Goal: Answer question/provide support: Share knowledge or assist other users

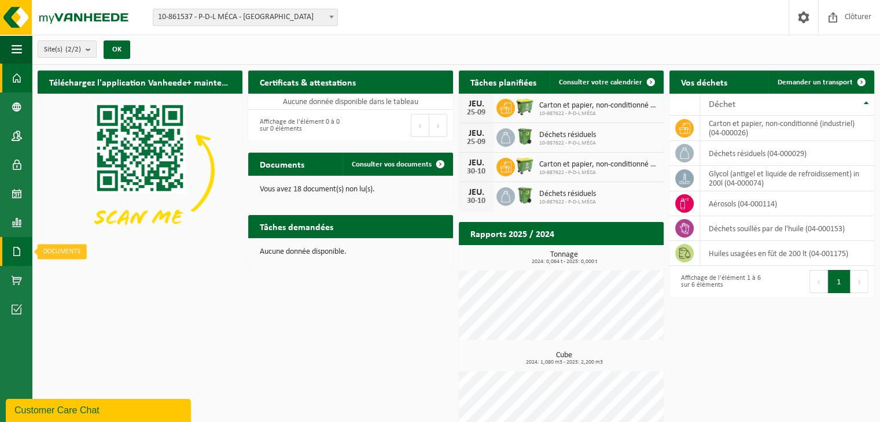
click at [17, 241] on span at bounding box center [17, 251] width 10 height 29
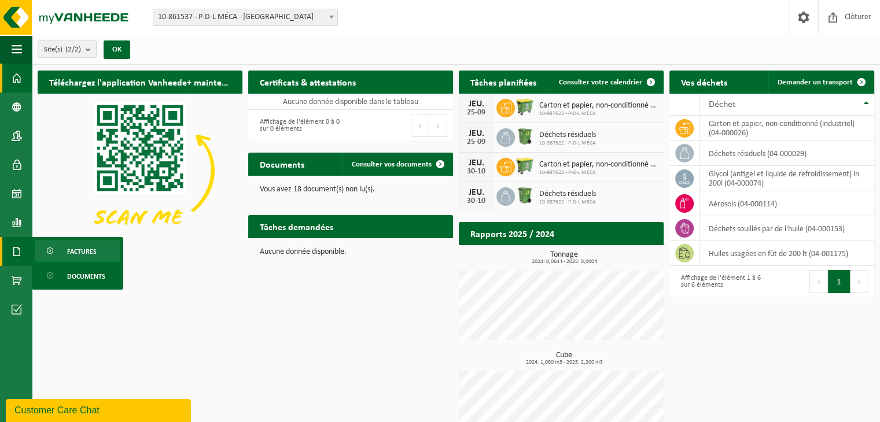
click at [72, 249] on span "Factures" at bounding box center [82, 252] width 30 height 22
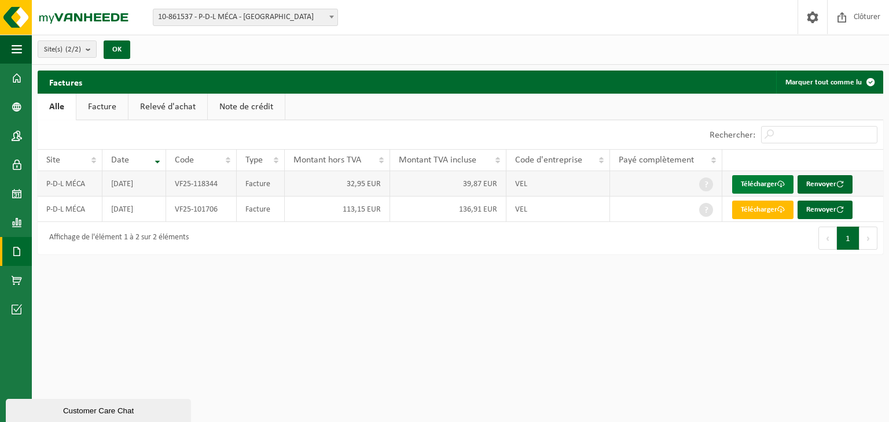
click at [746, 182] on link "Télécharger" at bounding box center [762, 184] width 61 height 19
drag, startPoint x: 221, startPoint y: 188, endPoint x: 183, endPoint y: 186, distance: 37.7
click at [183, 186] on td "VF25-118344" at bounding box center [201, 183] width 71 height 25
click at [100, 415] on div "Customer Care Chat" at bounding box center [98, 411] width 168 height 9
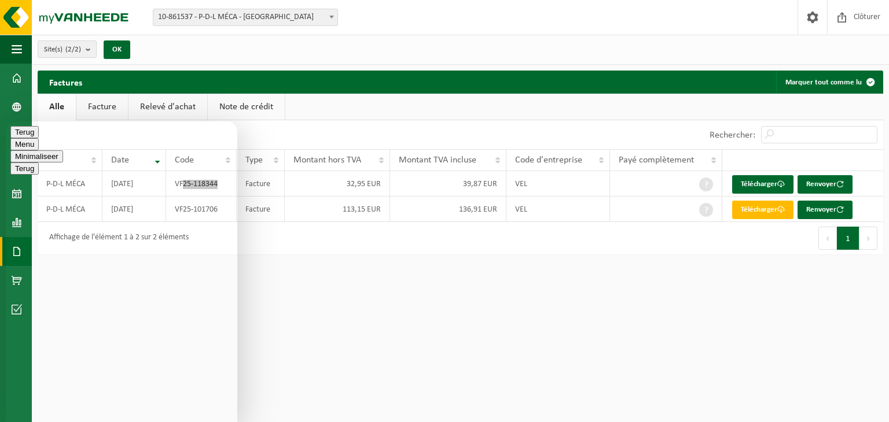
type textarea "bonjour je tente depuis plusieurs semaines maintenant d'avoir des réponses a me…"
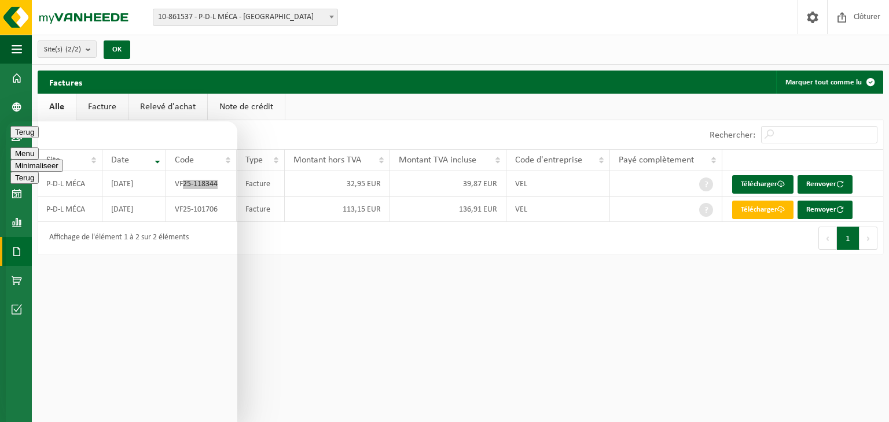
click at [39, 148] on button "Menu" at bounding box center [24, 154] width 28 height 12
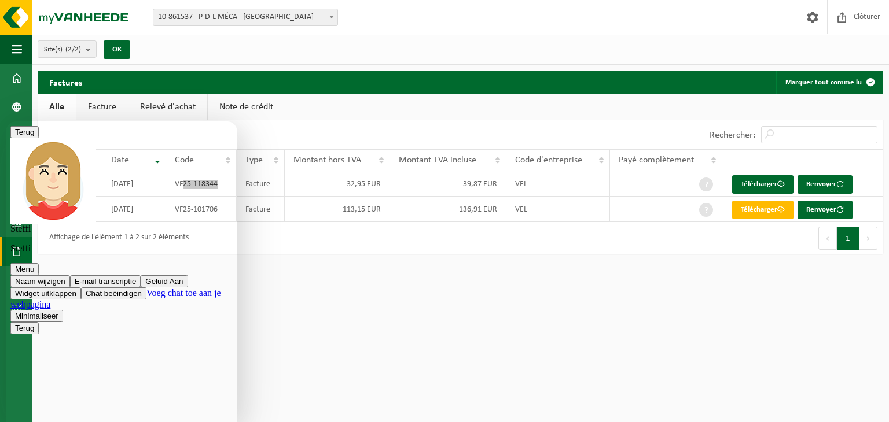
click at [39, 263] on button "Menu" at bounding box center [24, 269] width 28 height 12
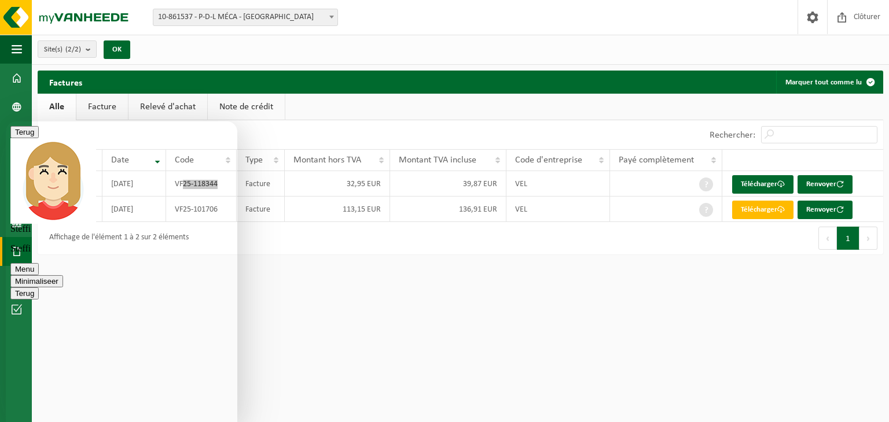
click at [504, 100] on ul "Alle Facture Relevé d'achat Note de crédit" at bounding box center [460, 107] width 845 height 27
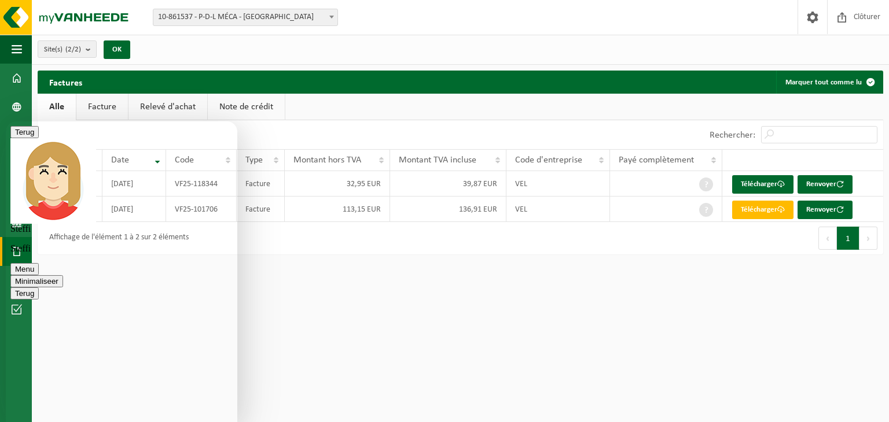
scroll to position [119, 0]
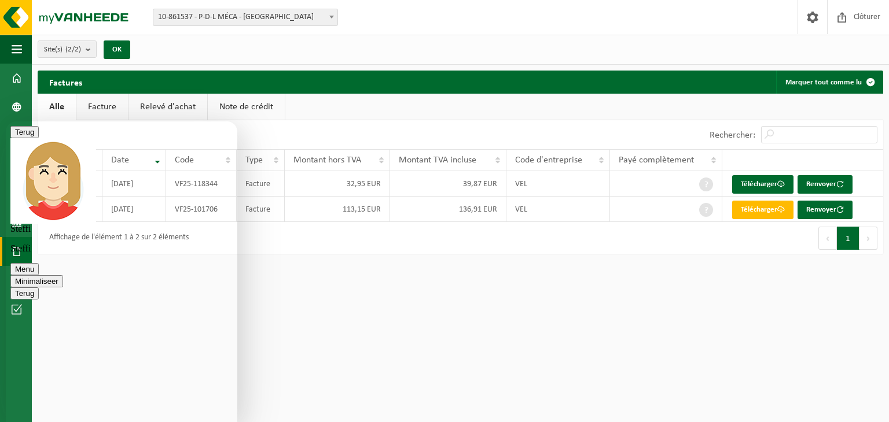
type textarea "Il n y a rien qui concerne le fait que je recoive des factures pour enlevement …"
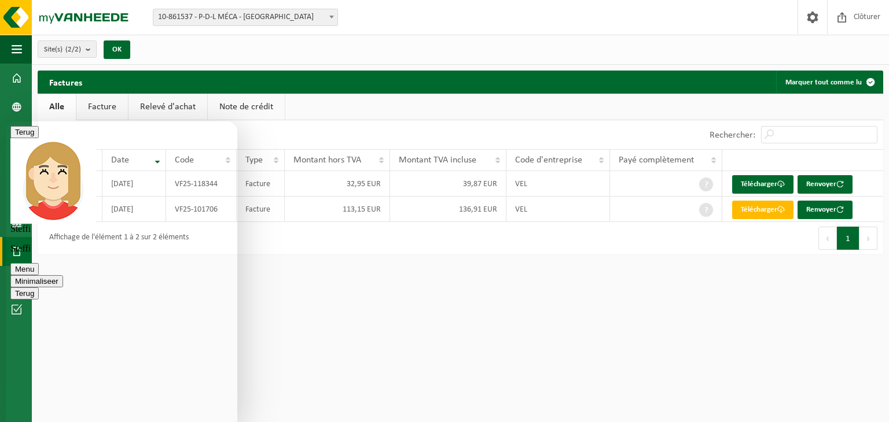
scroll to position [261, 0]
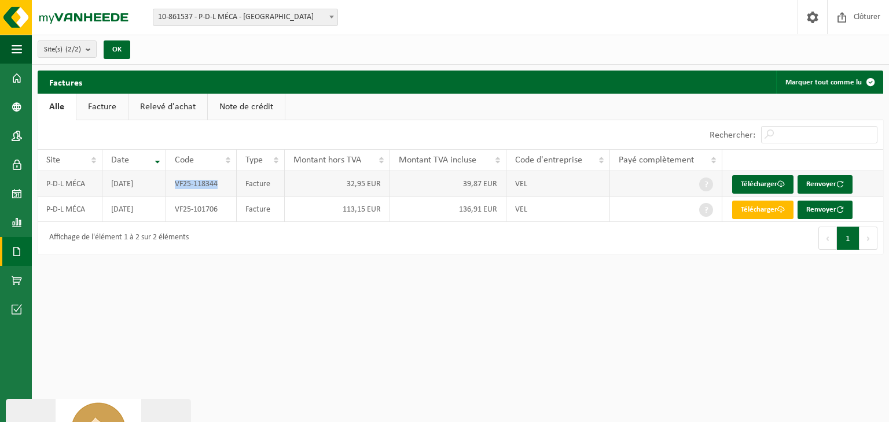
drag, startPoint x: 219, startPoint y: 188, endPoint x: 171, endPoint y: 190, distance: 48.1
click at [171, 190] on td "VF25-118344" at bounding box center [201, 183] width 71 height 25
copy td "VF25-118344"
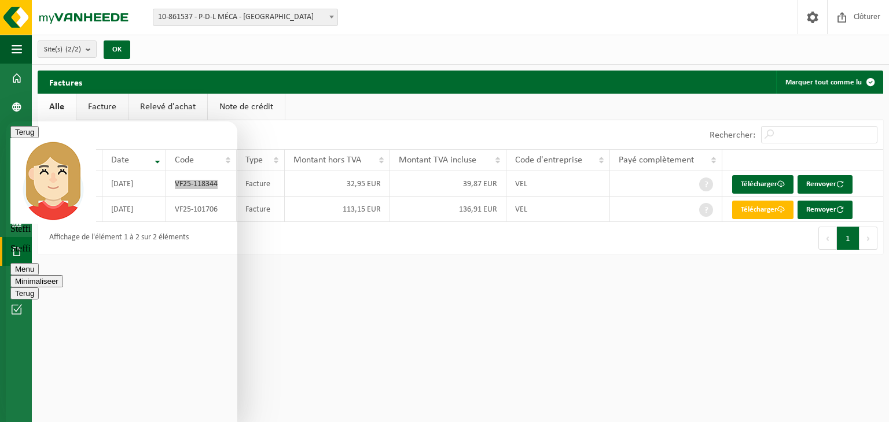
scroll to position [340, 0]
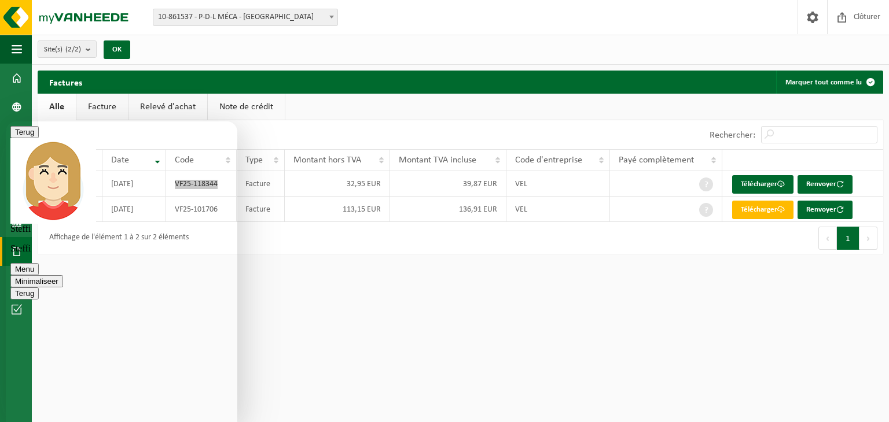
type textarea "et donc, que dois je faire des poubelles pleines ? et des frais facturés pour l…"
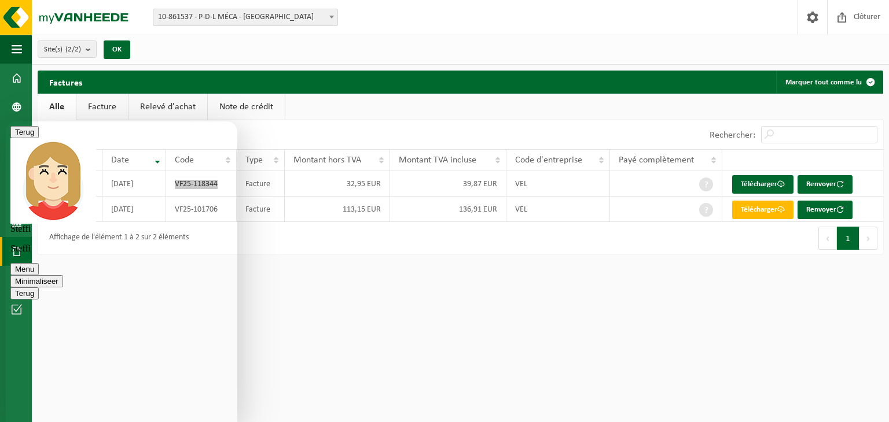
type textarea "d accord merci"
click at [63, 275] on button "Minimaliseer" at bounding box center [36, 281] width 53 height 12
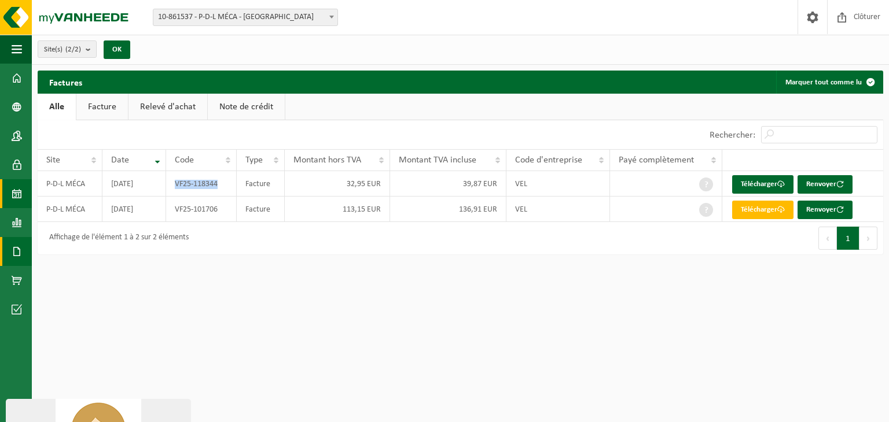
click at [2, 197] on link "Calendrier" at bounding box center [16, 193] width 32 height 29
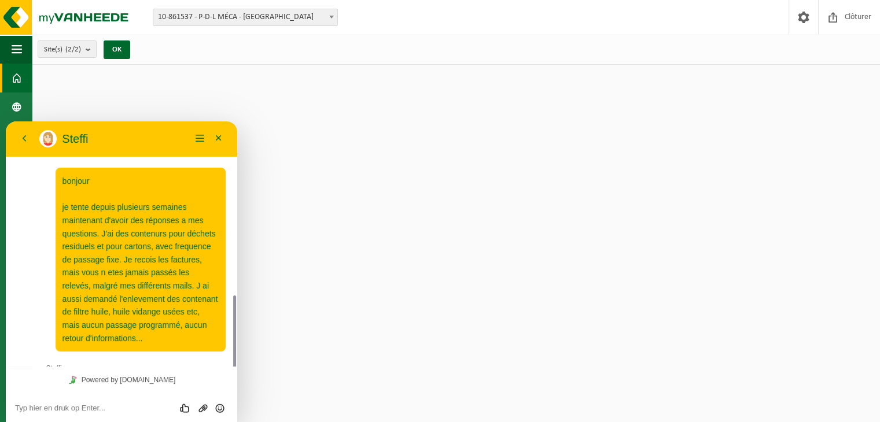
scroll to position [102, 0]
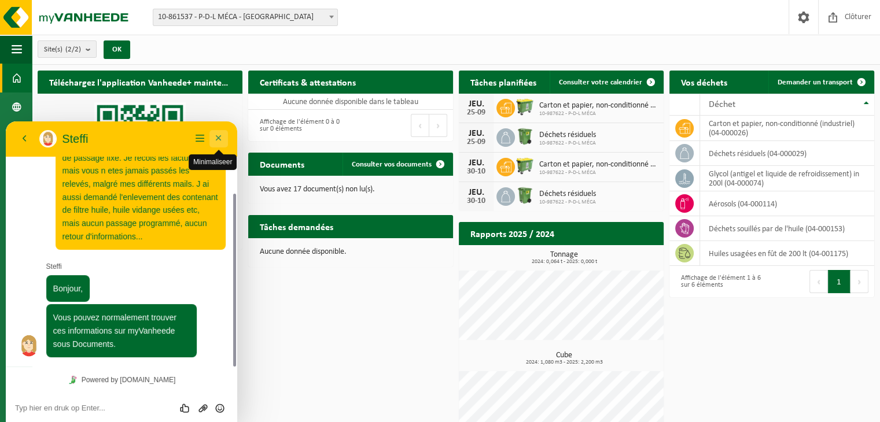
click at [225, 139] on button "Minimaliseer" at bounding box center [218, 138] width 19 height 17
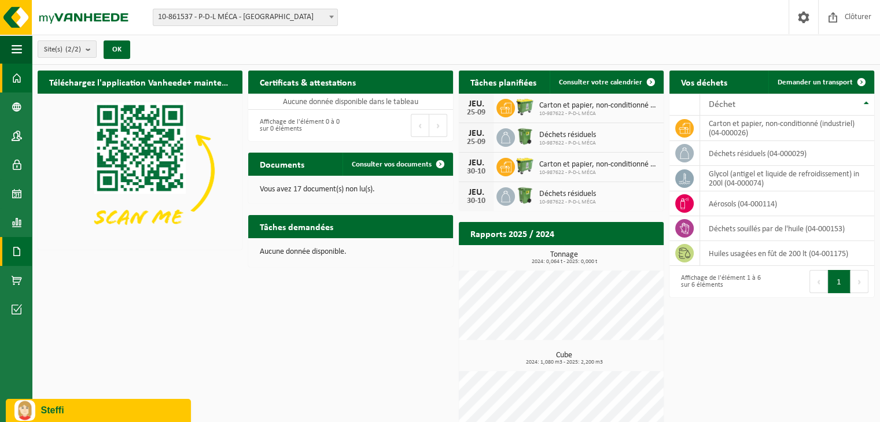
click at [12, 253] on span at bounding box center [17, 251] width 10 height 29
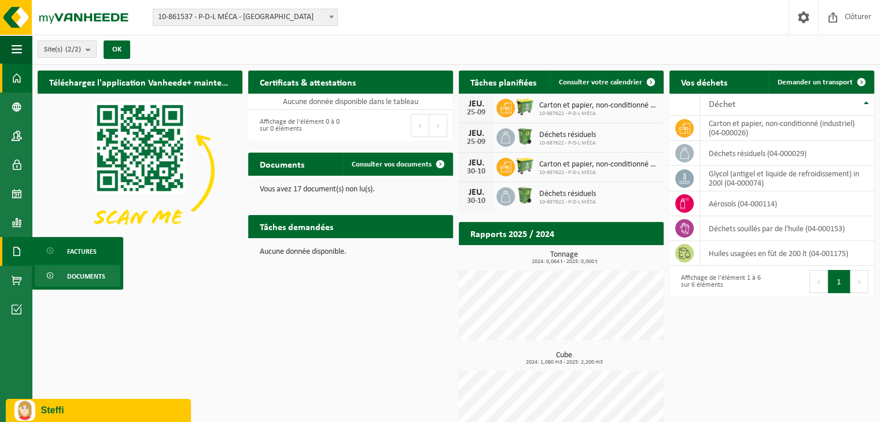
click at [59, 281] on link "Documents" at bounding box center [78, 276] width 86 height 22
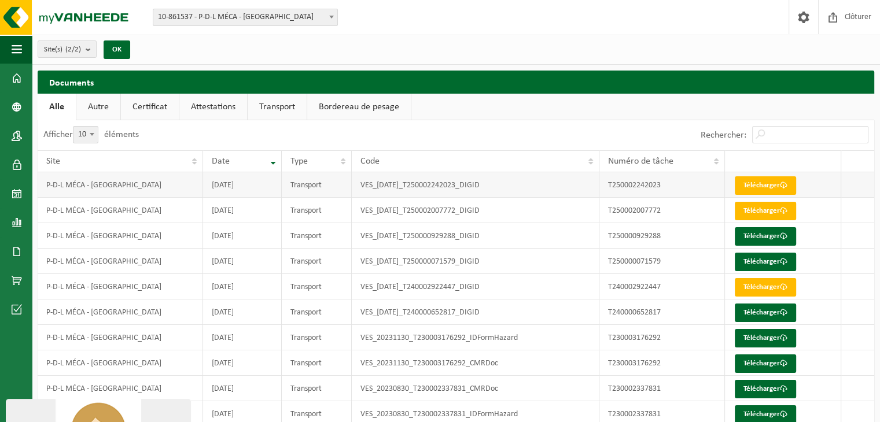
click at [419, 184] on td "VES_2025-08-14_T250002242023_DIGID" at bounding box center [476, 184] width 248 height 25
click at [743, 190] on link "Télécharger" at bounding box center [765, 185] width 61 height 19
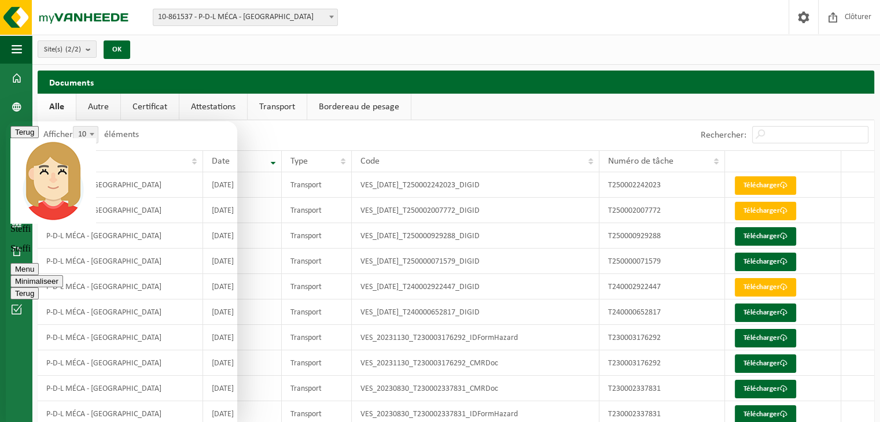
scroll to position [261, 0]
click at [805, 24] on span at bounding box center [803, 17] width 17 height 34
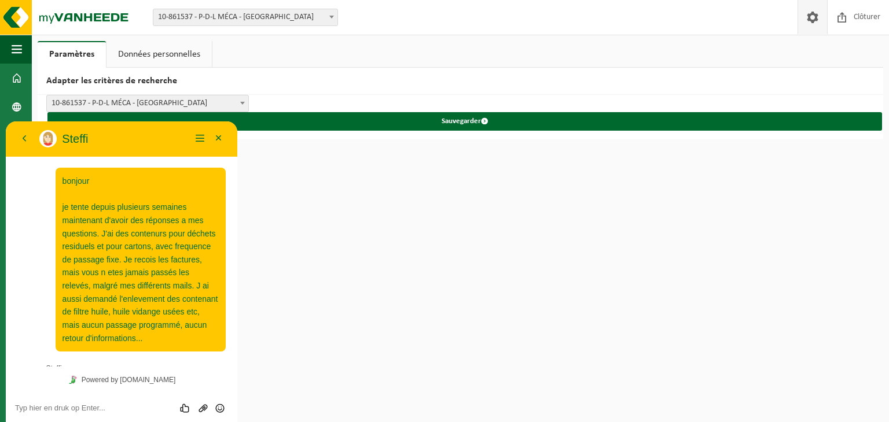
scroll to position [261, 0]
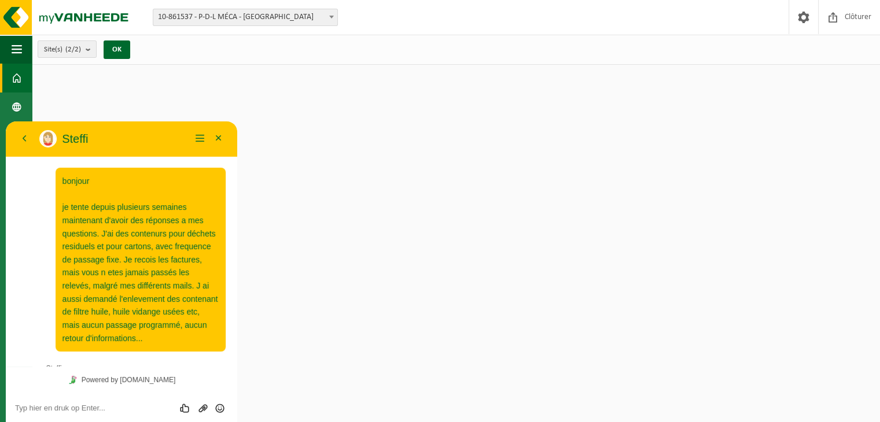
scroll to position [261, 0]
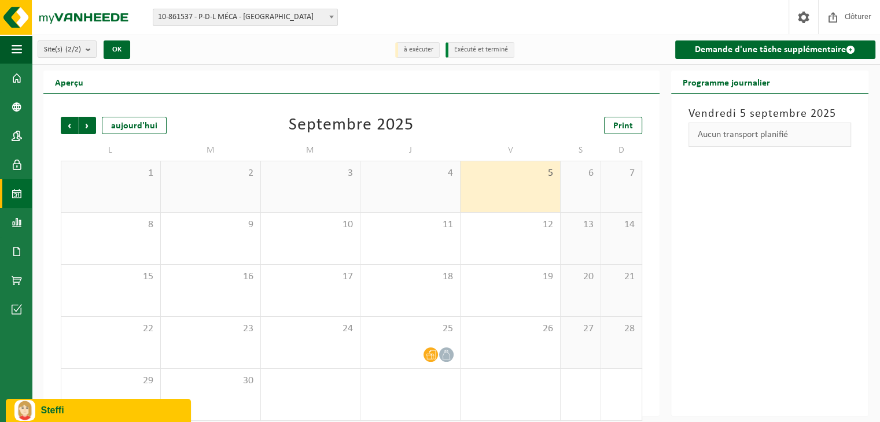
scroll to position [10, 0]
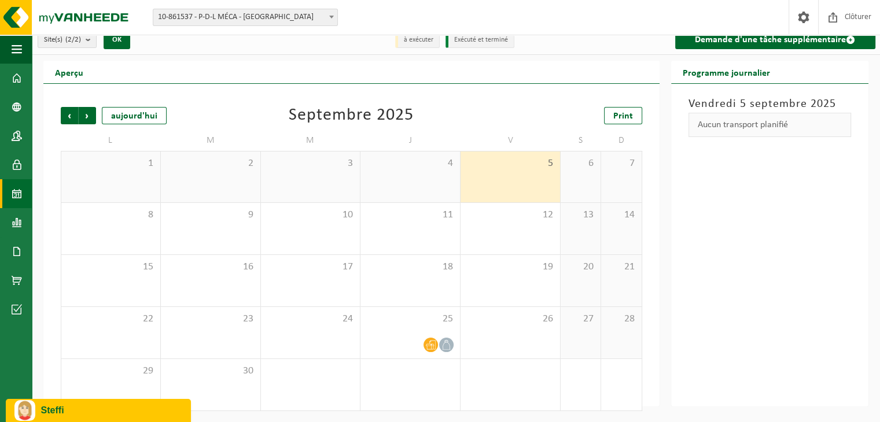
click at [59, 113] on div "Précédent Suivant aujourd'hui Septembre 2025 Print L M M J V S D 1 2 3 4 5 6 7 …" at bounding box center [351, 259] width 593 height 328
click at [68, 113] on span "Précédent" at bounding box center [69, 115] width 17 height 17
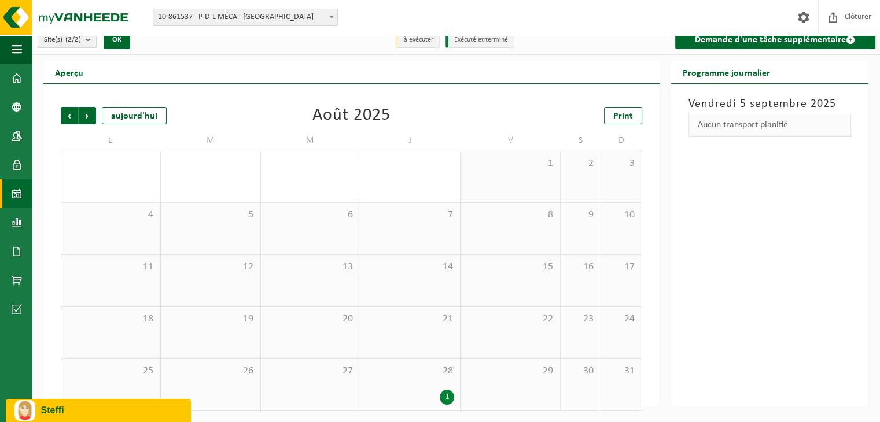
click at [446, 396] on div "1" at bounding box center [447, 397] width 14 height 15
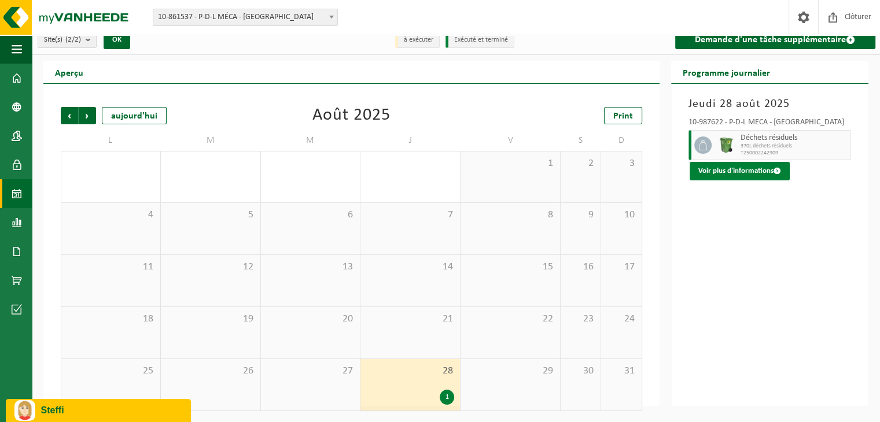
click at [748, 169] on button "Voir plus d'informations" at bounding box center [740, 171] width 100 height 19
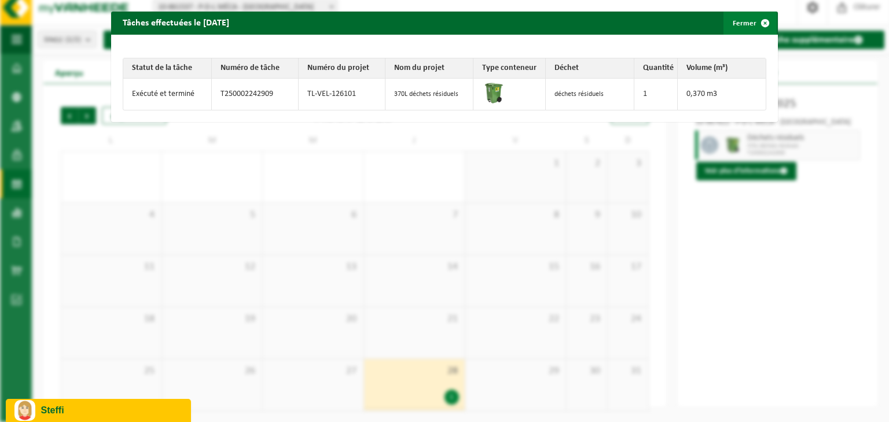
click at [753, 21] on span "button" at bounding box center [764, 23] width 23 height 23
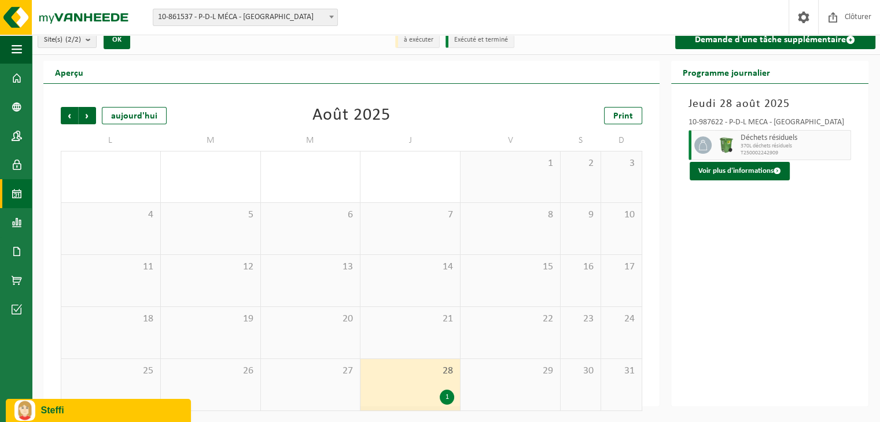
click at [677, 276] on div "Jeudi 28 août 2025 10-987622 - P-D-L MÉCA - FOSSES-LA-VILLE Déchets résiduels 3…" at bounding box center [770, 245] width 198 height 323
click at [90, 114] on span "Suivant" at bounding box center [87, 115] width 17 height 17
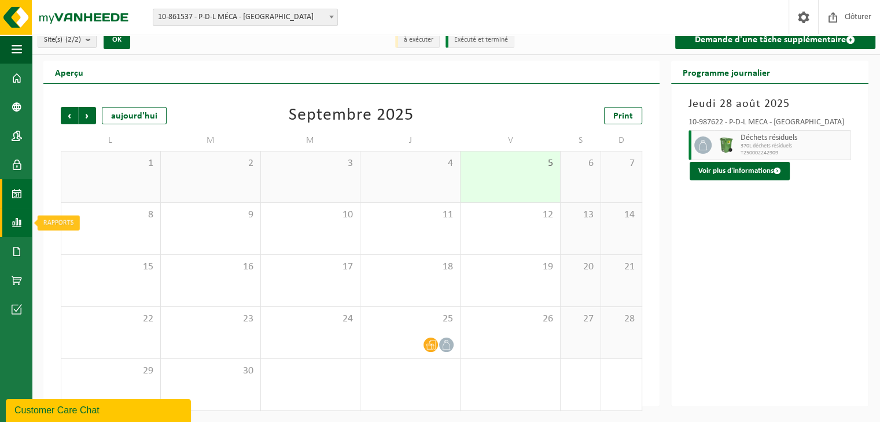
click at [20, 223] on span at bounding box center [17, 222] width 10 height 29
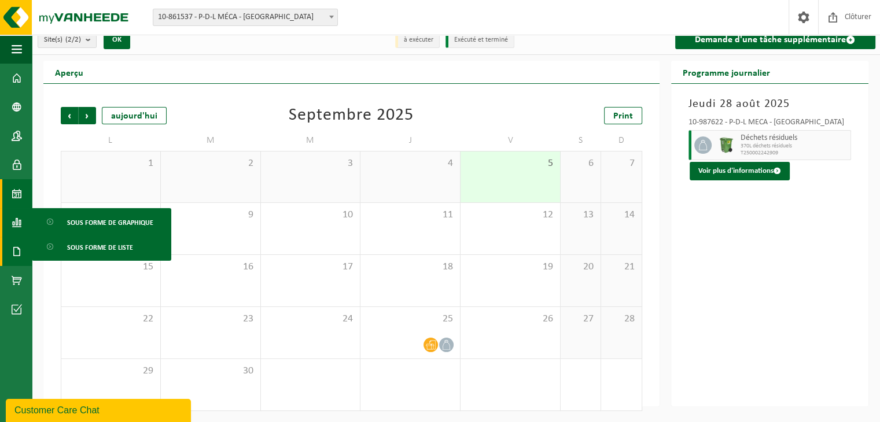
click at [19, 256] on span at bounding box center [17, 251] width 10 height 29
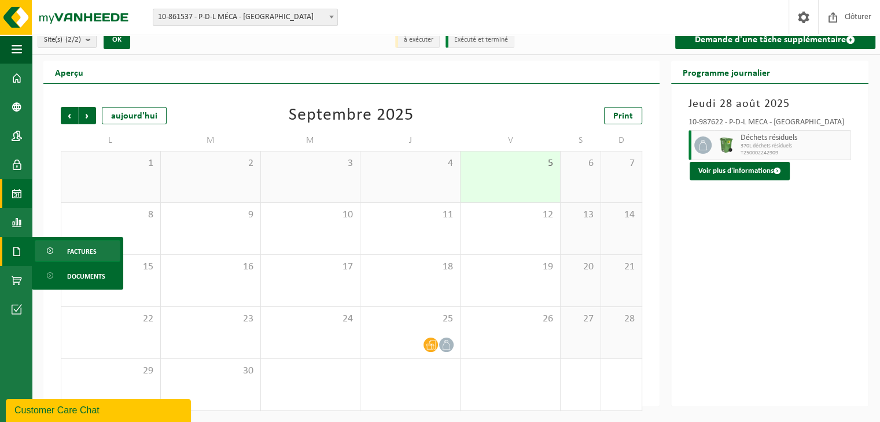
click at [62, 252] on link "Factures" at bounding box center [78, 251] width 86 height 22
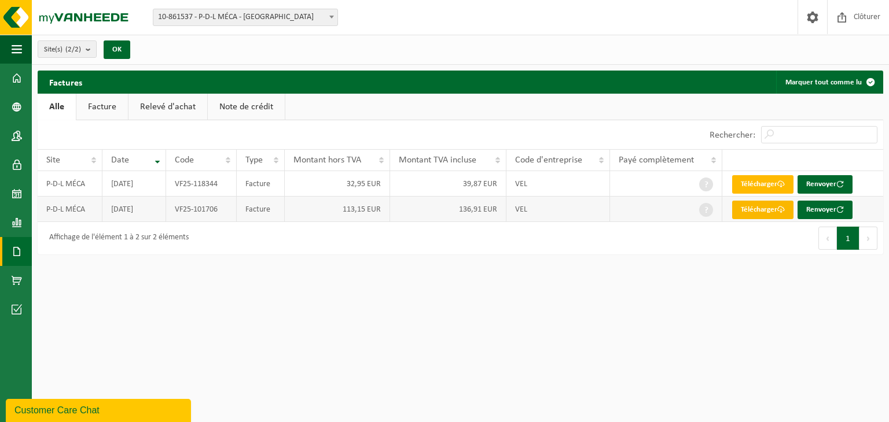
click at [747, 209] on link "Télécharger" at bounding box center [762, 210] width 61 height 19
click at [774, 183] on link "Télécharger" at bounding box center [762, 184] width 61 height 19
click at [103, 406] on div "Customer Care Chat" at bounding box center [98, 411] width 168 height 14
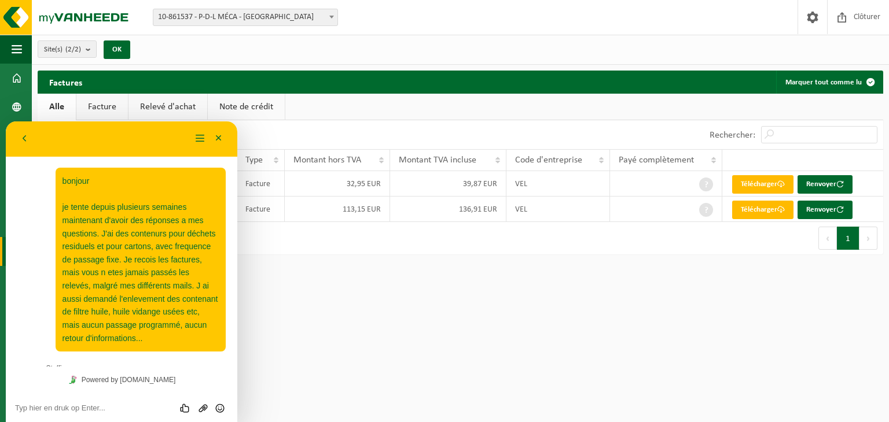
scroll to position [642, 0]
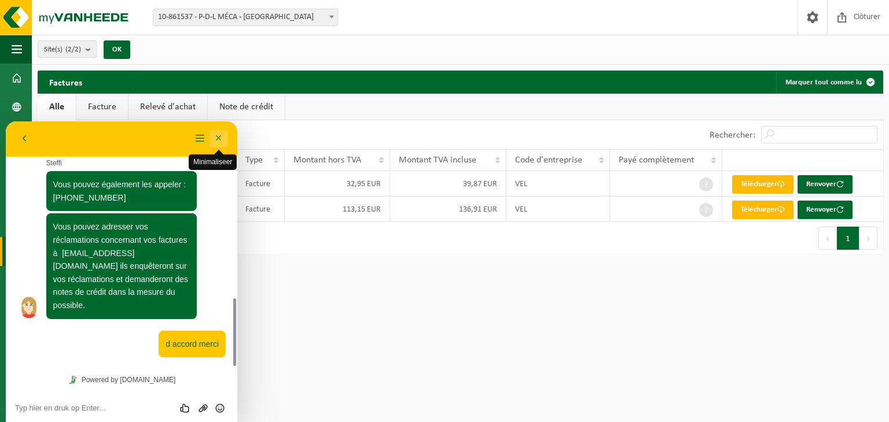
click at [220, 143] on button "Minimaliseer" at bounding box center [218, 138] width 19 height 17
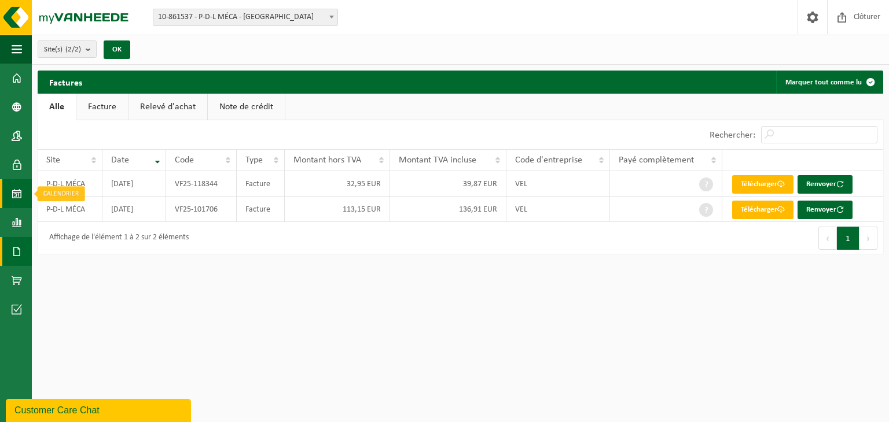
click at [24, 191] on link "Calendrier" at bounding box center [16, 193] width 32 height 29
